Goal: Task Accomplishment & Management: Use online tool/utility

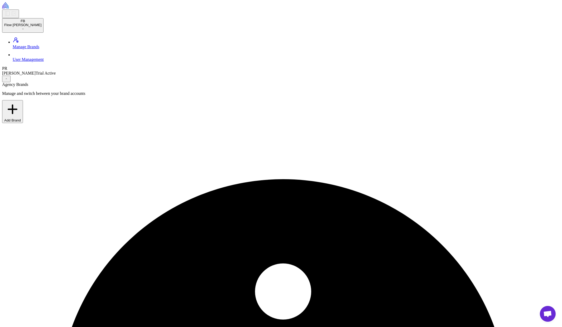
paste input "**********"
type input "**********"
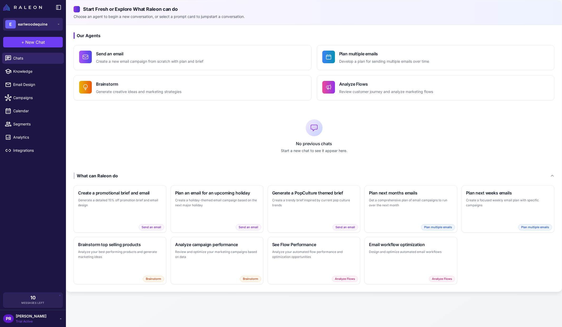
click at [30, 22] on span "earlwoodequine" at bounding box center [33, 24] width 30 height 6
click at [207, 161] on div "No previous chats Start a new chat to see it appear here." at bounding box center [314, 136] width 481 height 55
click at [51, 25] on button "E earlwoodequine" at bounding box center [33, 24] width 60 height 13
click at [50, 41] on div "FB Flow Butler" at bounding box center [32, 43] width 55 height 13
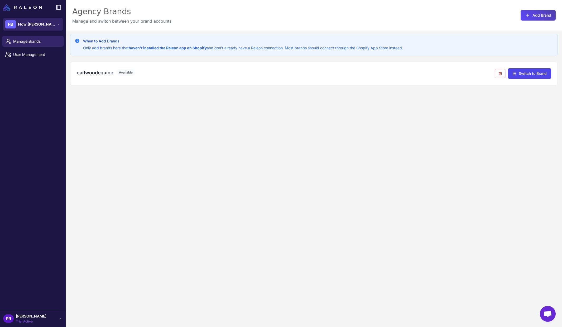
click at [55, 23] on button "FB Flow Butler" at bounding box center [33, 24] width 60 height 13
click at [155, 80] on div "earlwoodequine Available Switch to Brand" at bounding box center [314, 74] width 488 height 24
click at [95, 75] on h3 "earlwoodequine" at bounding box center [95, 72] width 36 height 7
click at [525, 75] on button "Switch to Brand" at bounding box center [529, 73] width 43 height 11
click at [529, 76] on button "Switch to Brand" at bounding box center [529, 73] width 43 height 11
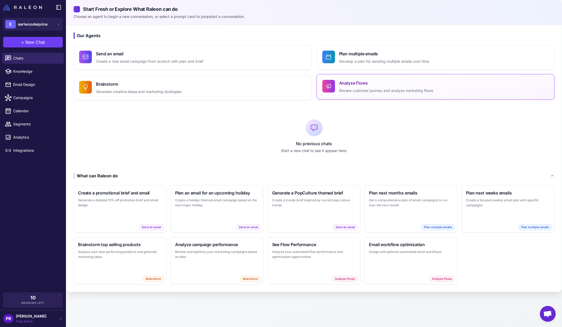
click at [342, 90] on p "Review customer journey and analyze marketing flows" at bounding box center [386, 91] width 94 height 6
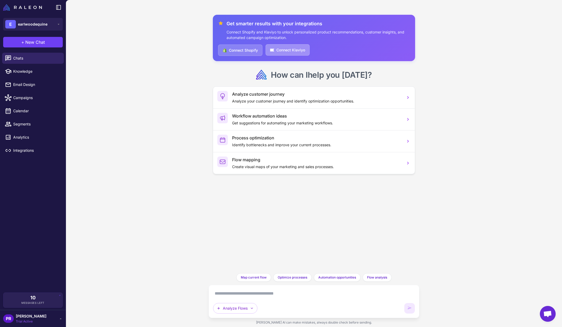
click at [287, 51] on button "Connect Klaviyo" at bounding box center [288, 49] width 44 height 11
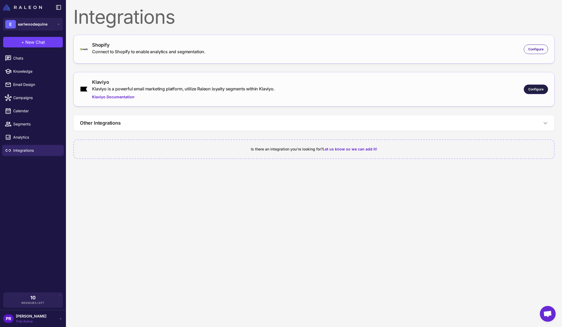
click at [537, 89] on span "Configure" at bounding box center [535, 89] width 15 height 5
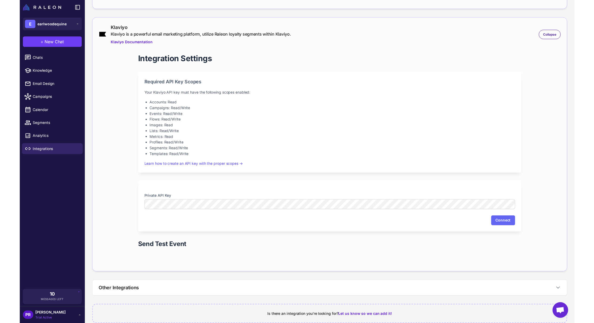
scroll to position [64, 0]
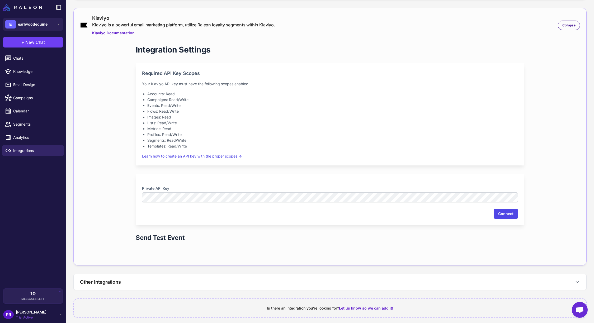
click at [509, 216] on button "Connect" at bounding box center [505, 214] width 24 height 10
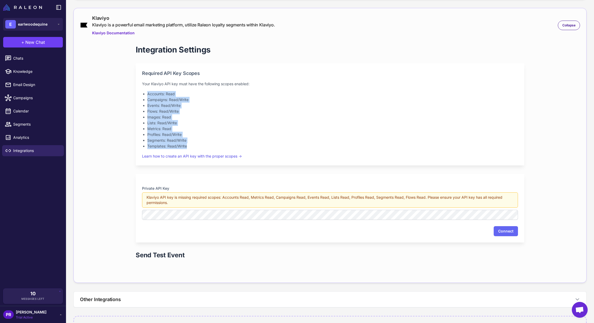
drag, startPoint x: 145, startPoint y: 94, endPoint x: 199, endPoint y: 152, distance: 78.6
click at [199, 152] on div "Required API Key Scopes Your Klaviyo API key must have the following scopes ena…" at bounding box center [330, 114] width 388 height 102
copy ul "Accounts: Read Campaigns: Read/Write Events: Read/Write Flows: Read/Write Image…"
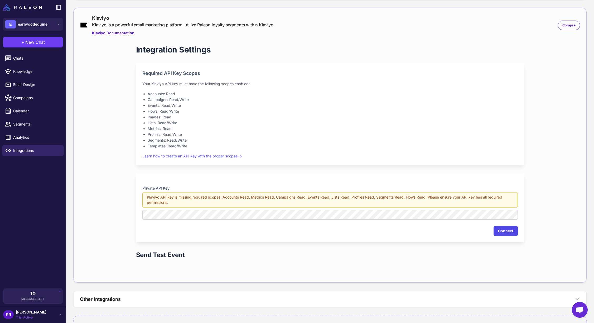
click at [505, 233] on button "Connect" at bounding box center [506, 231] width 24 height 10
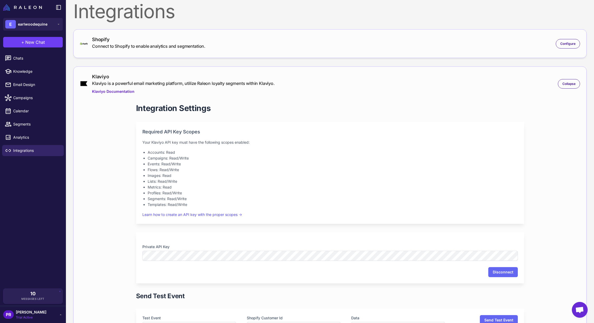
scroll to position [0, 0]
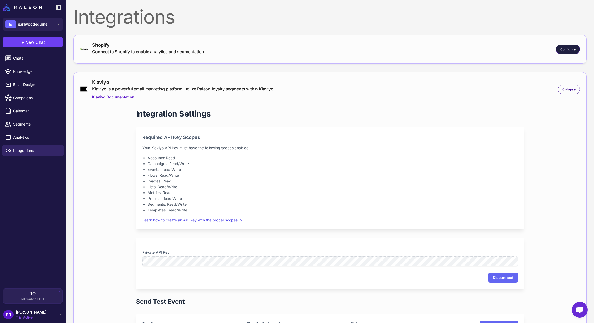
click at [562, 50] on span "Configure" at bounding box center [568, 49] width 15 height 5
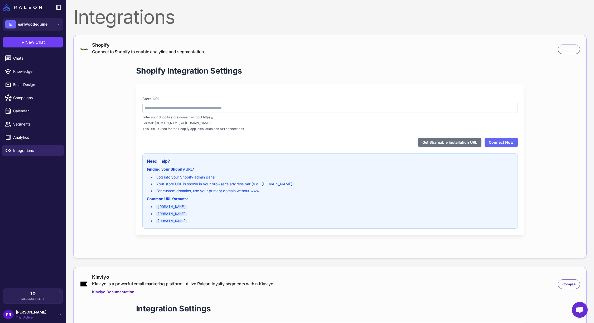
type input "**********"
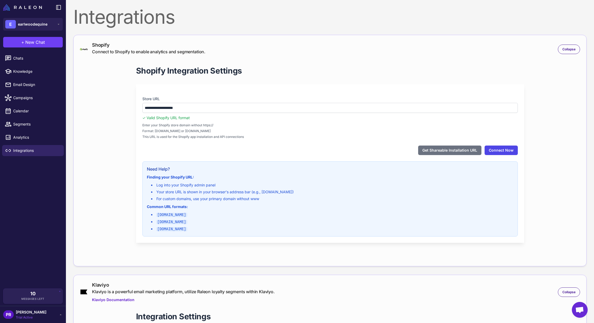
click at [500, 149] on button "Connect Now" at bounding box center [501, 150] width 33 height 9
click at [453, 150] on button "Get Shareable Installation URL" at bounding box center [449, 150] width 63 height 9
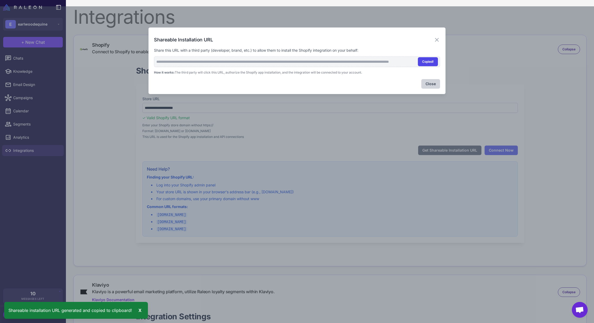
click at [428, 61] on button "Copied!" at bounding box center [428, 61] width 20 height 9
click at [432, 87] on button "Close" at bounding box center [431, 83] width 19 height 9
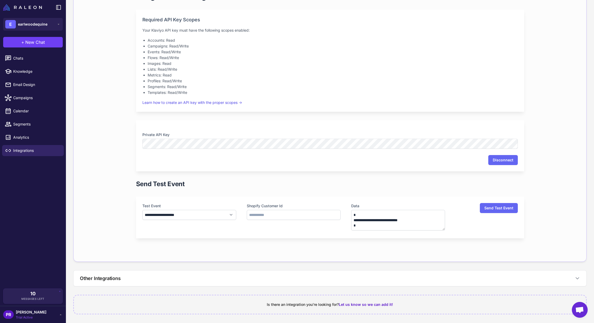
scroll to position [319, 0]
click at [212, 216] on select "**********" at bounding box center [189, 216] width 94 height 10
click at [490, 208] on button "Send Test Event" at bounding box center [499, 208] width 38 height 10
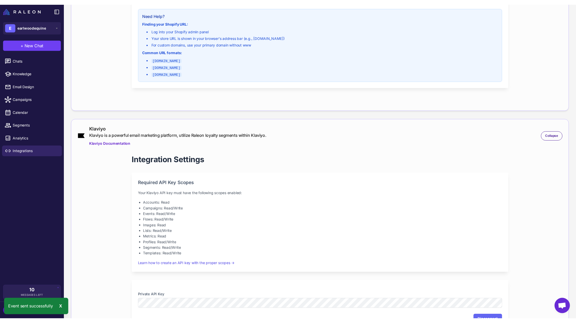
scroll to position [0, 0]
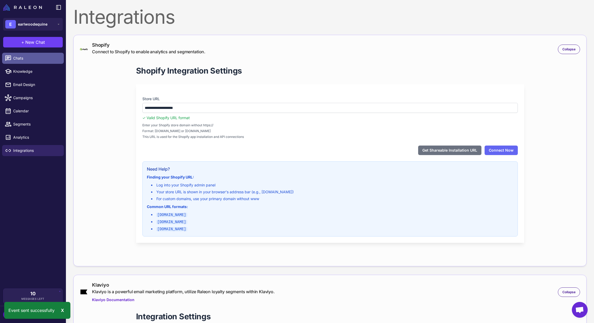
click at [24, 64] on link "Chats" at bounding box center [33, 58] width 62 height 11
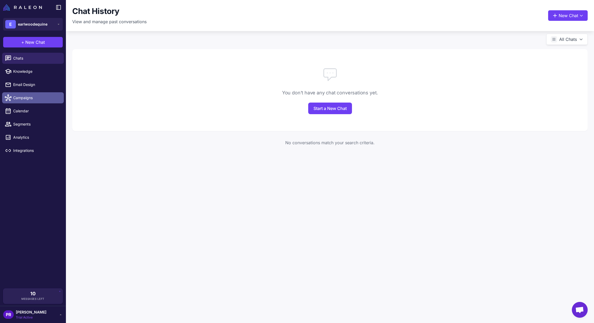
click at [36, 94] on link "Campaigns" at bounding box center [33, 97] width 62 height 11
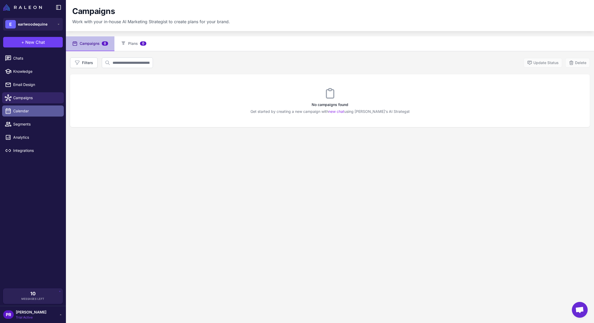
click at [35, 112] on span "Calendar" at bounding box center [36, 111] width 46 height 6
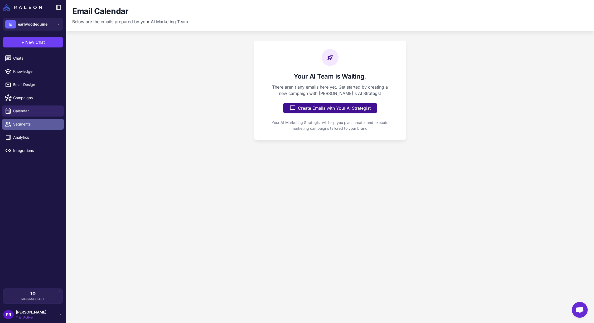
click at [34, 119] on link "Segments" at bounding box center [33, 124] width 62 height 11
